Goal: Communication & Community: Share content

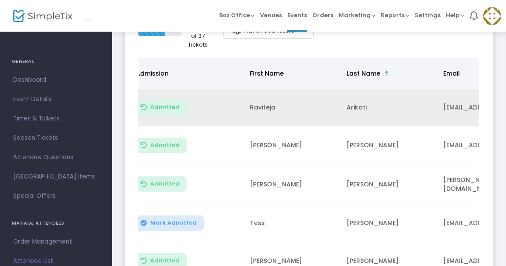
scroll to position [166, 0]
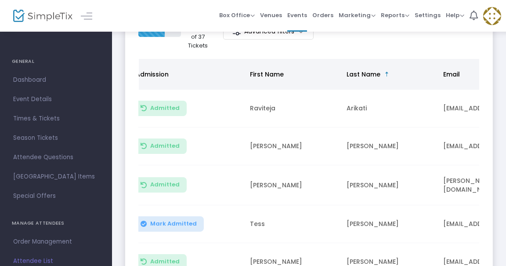
click at [161, 74] on span "Admission" at bounding box center [152, 74] width 33 height 9
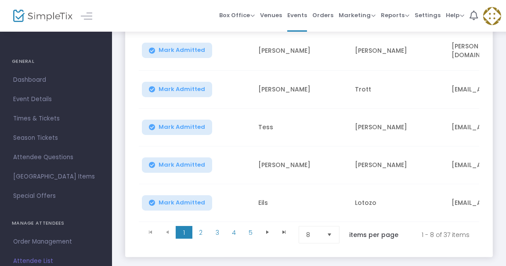
scroll to position [340, 0]
click at [331, 231] on span "Select" at bounding box center [329, 235] width 14 height 14
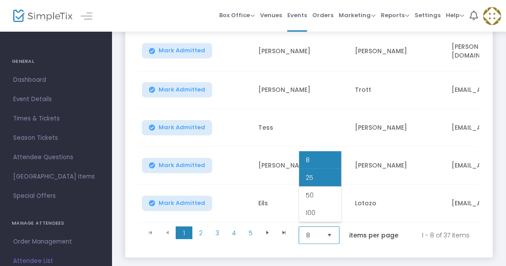
click at [320, 178] on li "25" at bounding box center [320, 178] width 42 height 18
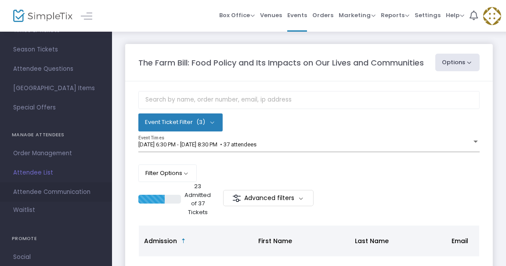
scroll to position [88, 0]
click at [55, 192] on span "Attendee Communication" at bounding box center [56, 191] width 86 height 11
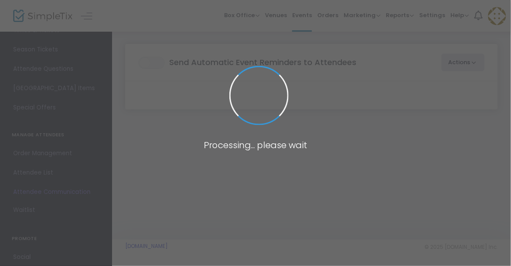
click at [55, 192] on span at bounding box center [255, 133] width 511 height 266
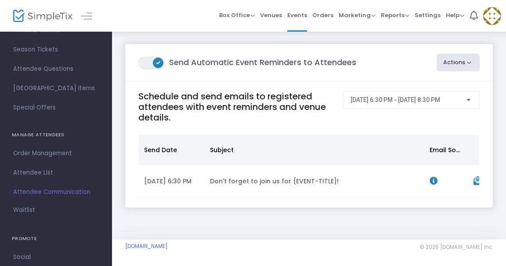
scroll to position [8, 0]
click at [456, 44] on m-panel-header "ON OFF Send Automatic Event Reminders to Attendees Actions Create Email Blast P…" at bounding box center [309, 62] width 368 height 37
click at [455, 54] on button "Actions" at bounding box center [458, 63] width 43 height 18
click at [428, 94] on li "Post-Event Email" at bounding box center [433, 102] width 92 height 17
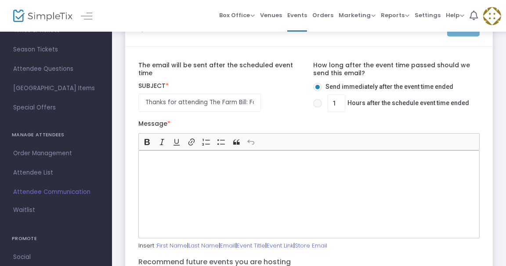
scroll to position [34, 0]
click at [313, 104] on div "1 Hours after the schedule event time ended" at bounding box center [395, 104] width 172 height 21
click at [316, 103] on span at bounding box center [317, 102] width 9 height 9
click at [317, 107] on input "1 Hours after the schedule event time ended" at bounding box center [317, 107] width 0 height 0
radio input "true"
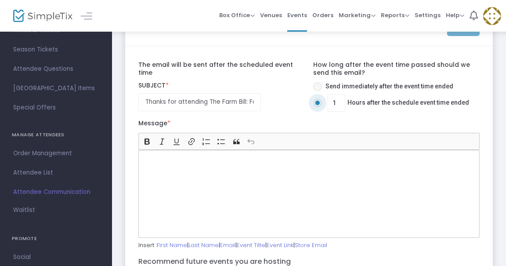
click at [262, 203] on div "Rich Text Editor, main" at bounding box center [308, 194] width 341 height 88
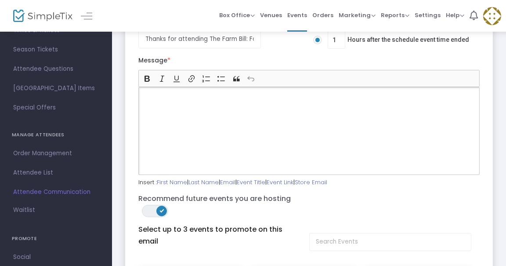
scroll to position [55, 0]
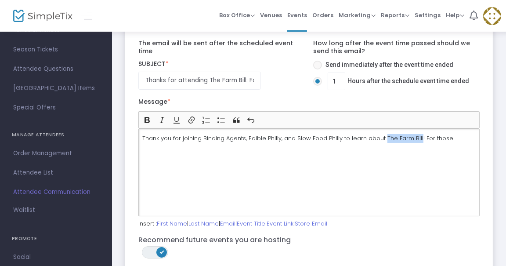
drag, startPoint x: 416, startPoint y: 137, endPoint x: 382, endPoint y: 138, distance: 34.7
click at [382, 138] on p "Thank you for joining Binding Agents, Edible Philly, and Slow Food Philly to le…" at bounding box center [308, 138] width 333 height 9
click at [161, 120] on icon "Editor toolbar" at bounding box center [162, 120] width 9 height 9
click at [461, 143] on div "Thank you for joining Binding Agents, Edible Philly, and Slow Food Philly to le…" at bounding box center [308, 172] width 341 height 88
drag, startPoint x: 455, startPoint y: 136, endPoint x: 420, endPoint y: 141, distance: 35.0
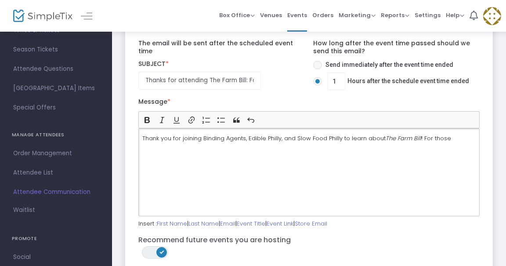
click at [420, 141] on p "Thank you for joining Binding Agents, Edible Philly, and Slow Food Philly to le…" at bounding box center [308, 138] width 333 height 9
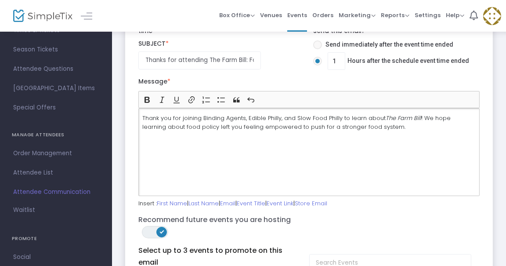
scroll to position [82, 0]
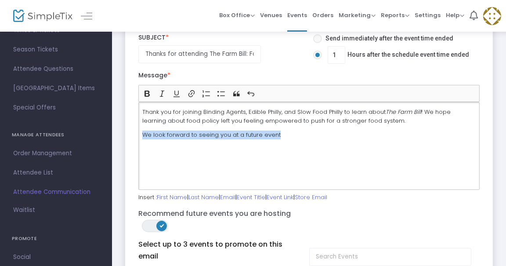
drag, startPoint x: 290, startPoint y: 134, endPoint x: 140, endPoint y: 135, distance: 150.7
click at [140, 135] on div "Thank you for joining Binding Agents, Edible Philly, and Slow Food Philly to le…" at bounding box center [308, 146] width 341 height 88
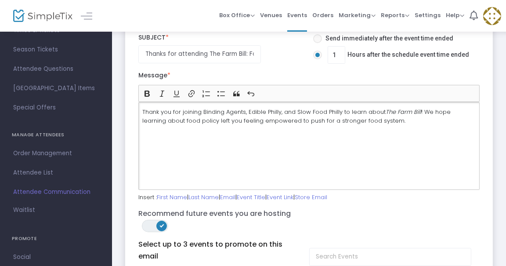
click at [369, 123] on p "Thank you for joining Binding Agents, Edible Philly, and Slow Food Philly to le…" at bounding box center [308, 116] width 333 height 17
drag, startPoint x: 333, startPoint y: 120, endPoint x: 311, endPoint y: 118, distance: 22.9
click at [311, 118] on p "Thank you for joining Binding Agents, Edible Philly, and Slow Food Philly to le…" at bounding box center [308, 116] width 333 height 17
